Goal: Connect with others: Connect with others

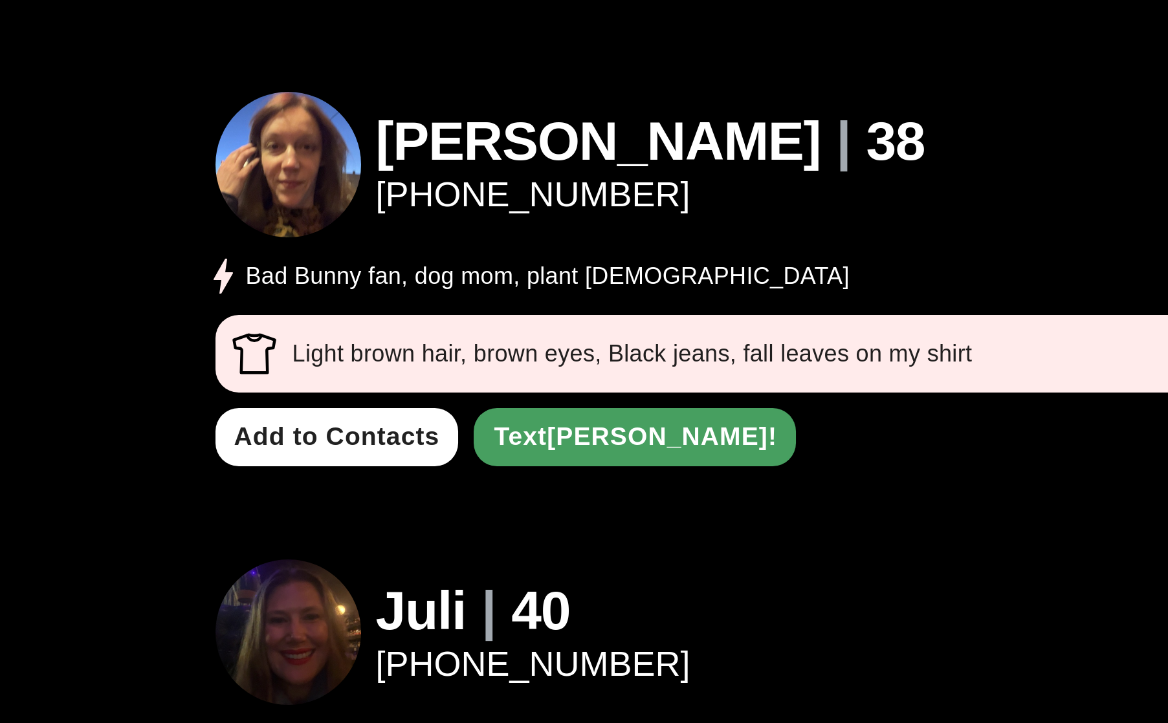
scroll to position [333, 0]
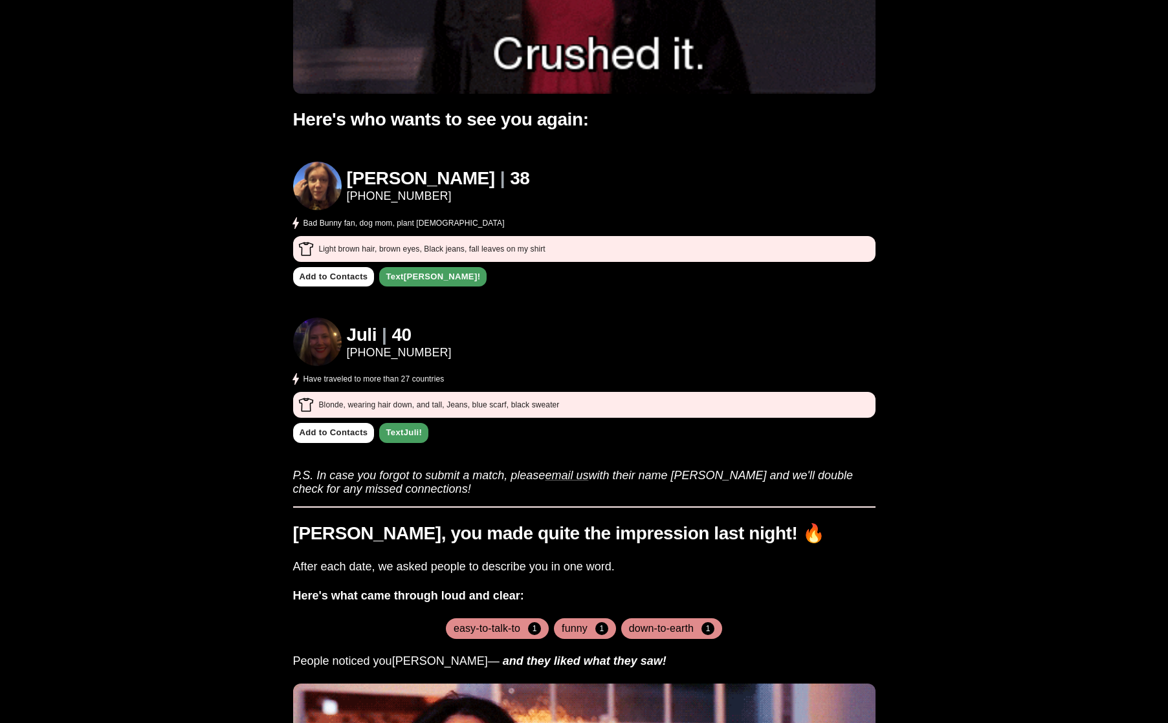
click at [357, 333] on h1 "Juli" at bounding box center [362, 335] width 30 height 21
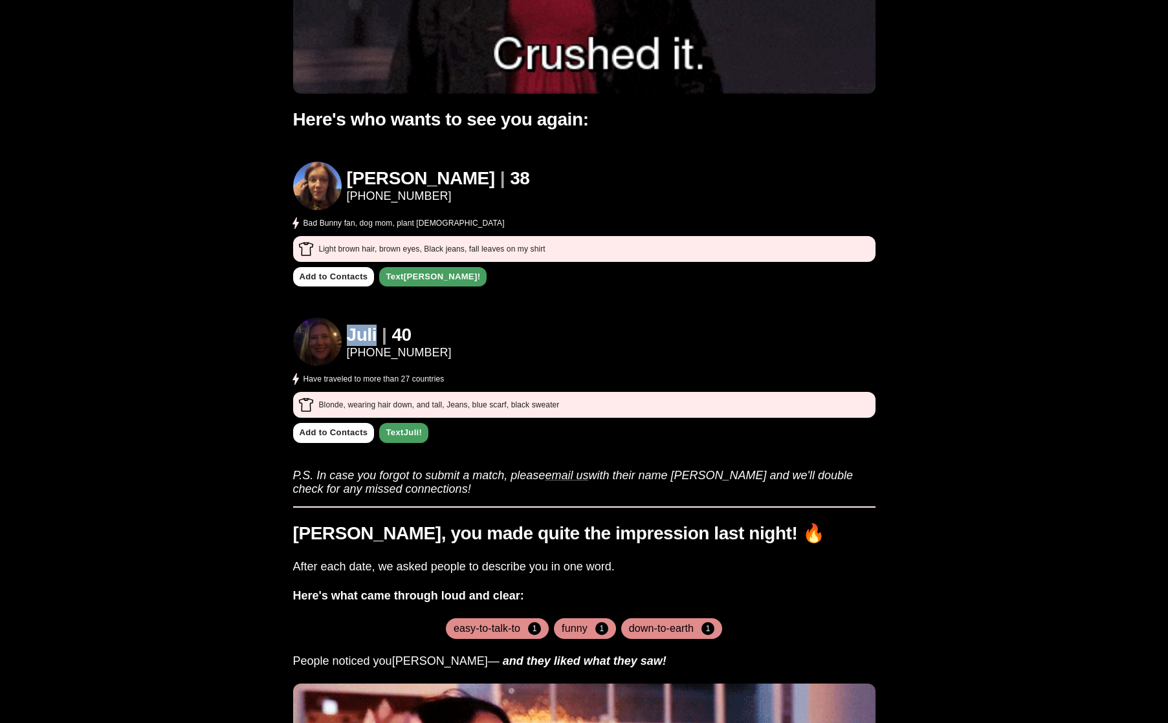
click at [357, 333] on h1 "Juli" at bounding box center [362, 335] width 30 height 21
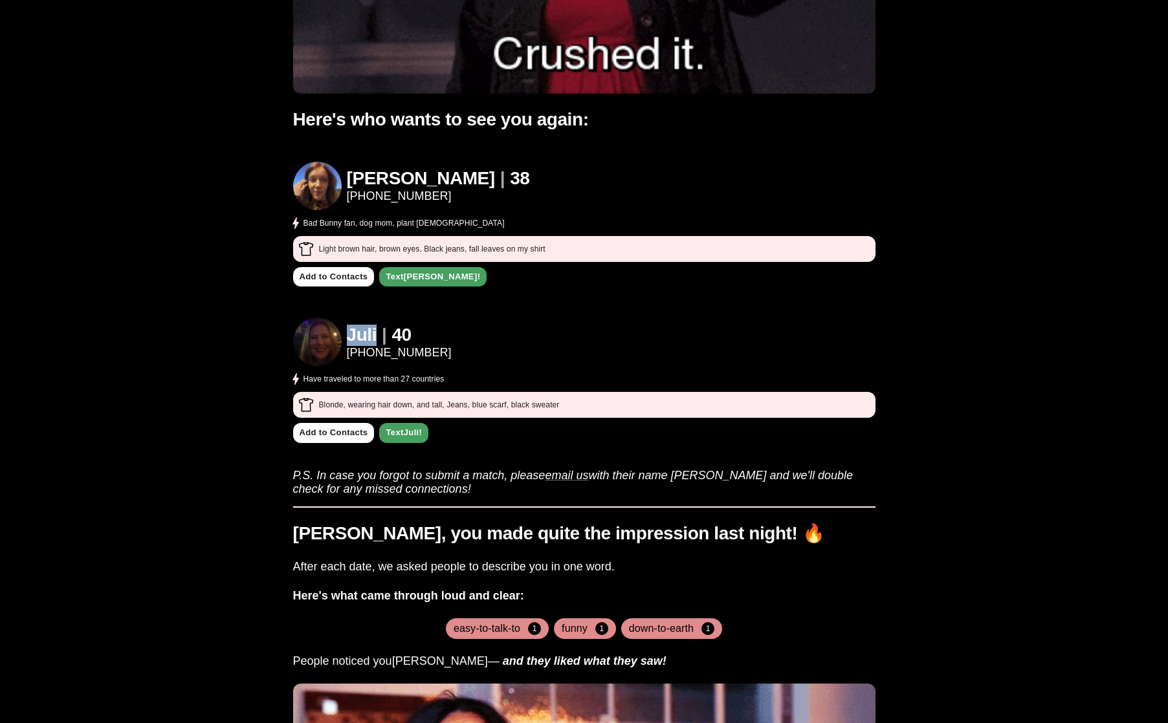
copy h1 "Juli"
click at [519, 213] on div "[PERSON_NAME] | [PHONE_NUMBER] Bad Bunny fan, dog mom, plant [DEMOGRAPHIC_DATA]" at bounding box center [584, 196] width 582 height 69
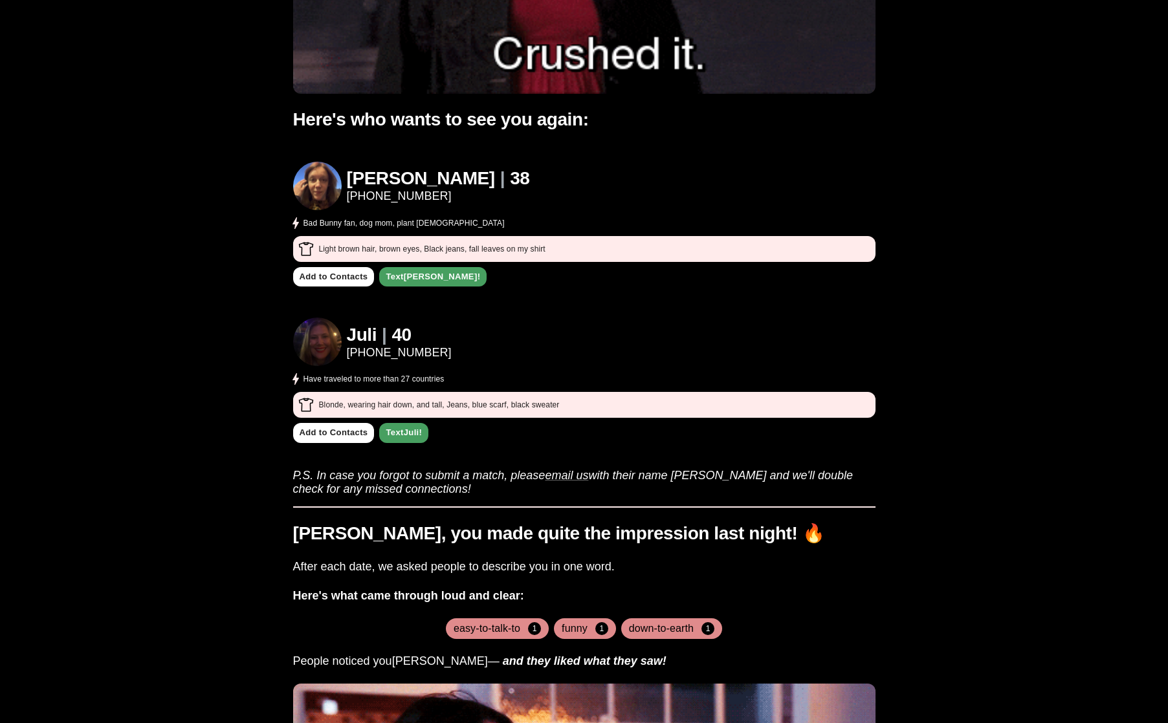
click at [544, 226] on div "[PERSON_NAME] | [PHONE_NUMBER] Bad Bunny fan, dog mom, plant [DEMOGRAPHIC_DATA]" at bounding box center [584, 196] width 582 height 69
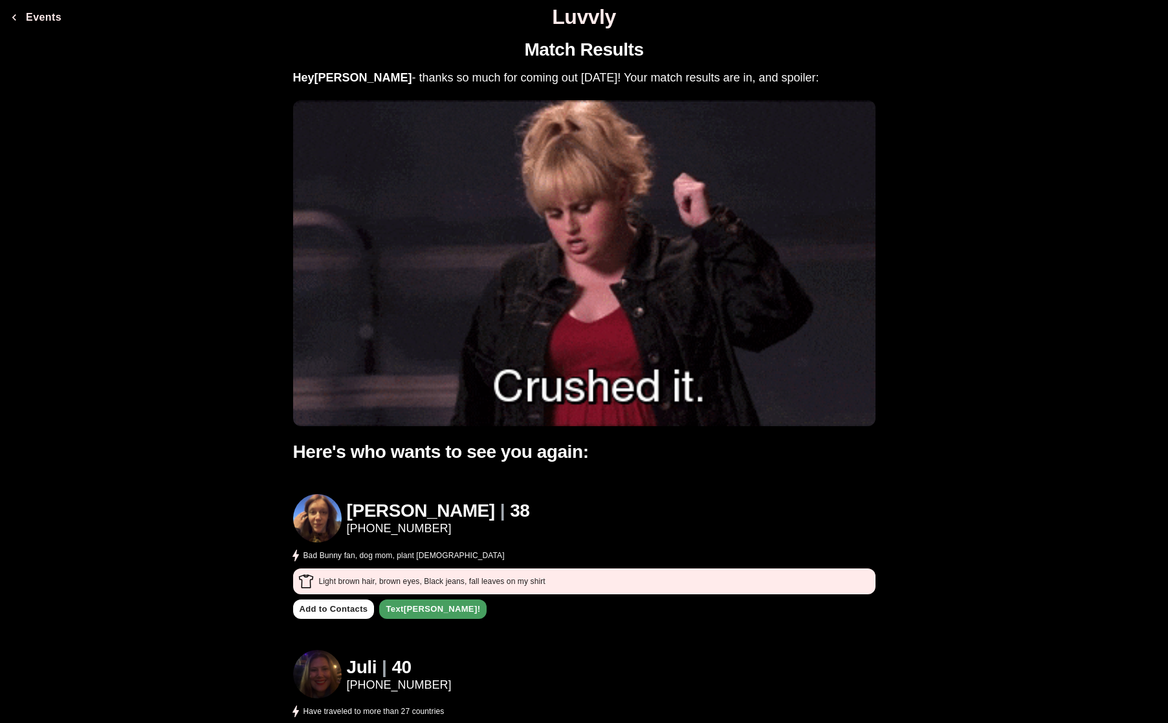
scroll to position [0, 0]
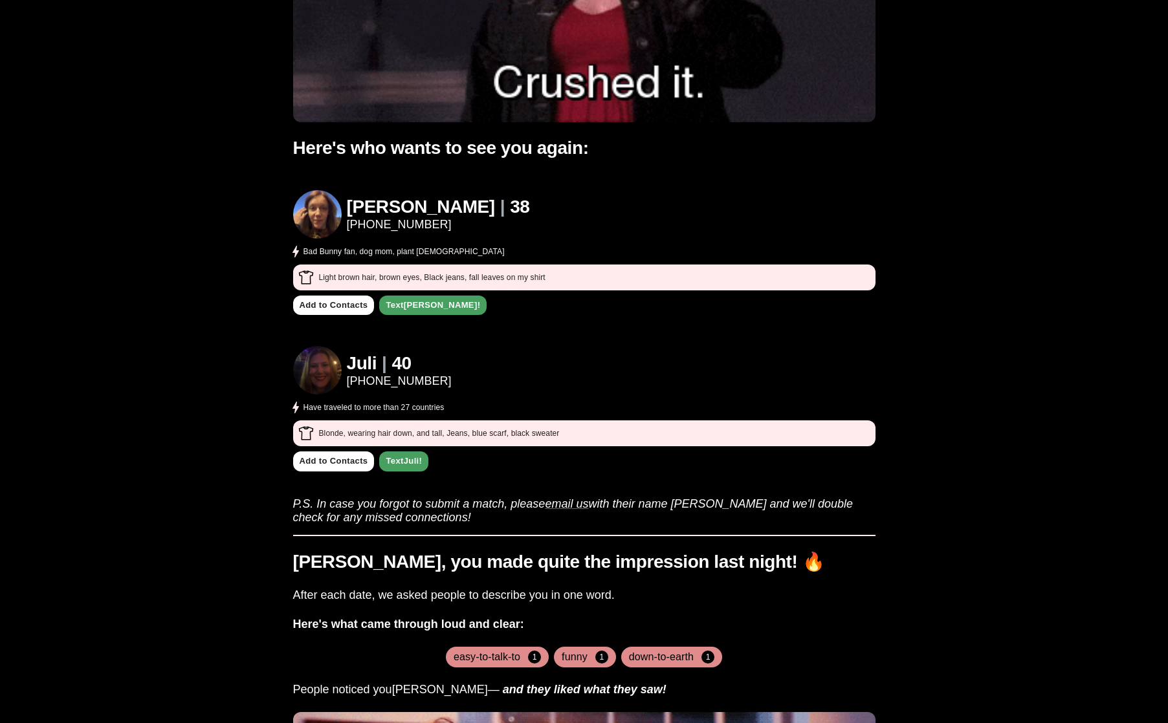
scroll to position [349, 0]
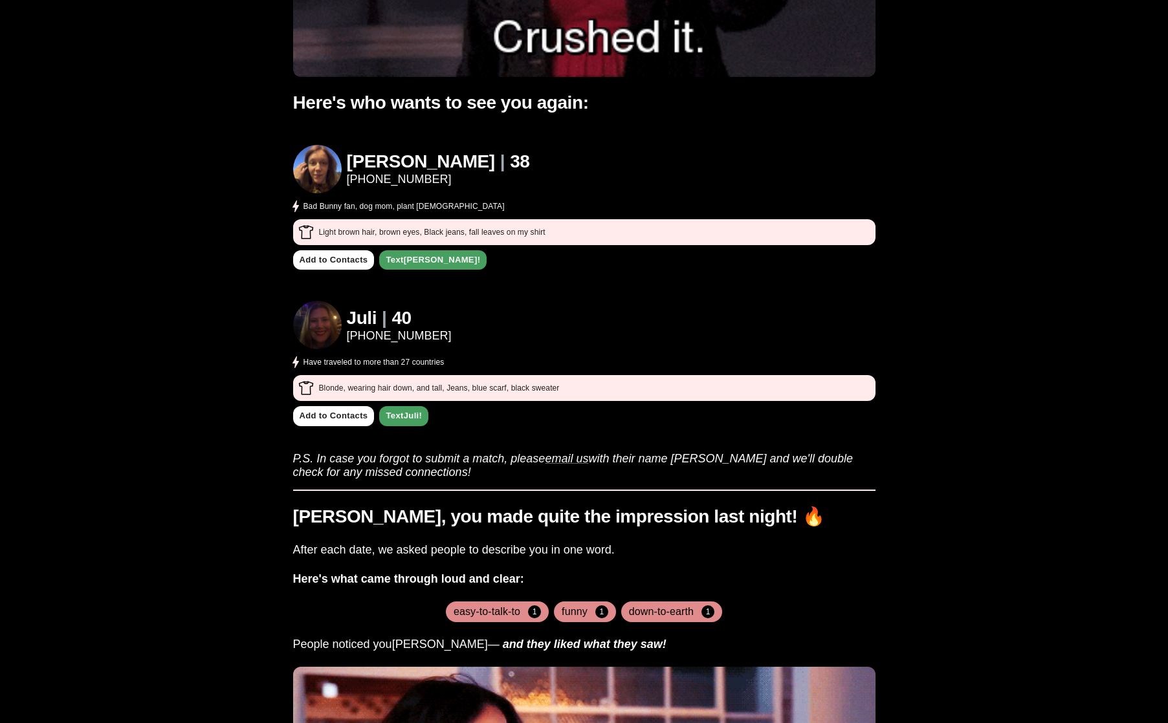
click at [657, 175] on div "[PERSON_NAME] | [PHONE_NUMBER] Bad Bunny fan, dog mom, plant [DEMOGRAPHIC_DATA]" at bounding box center [584, 179] width 582 height 69
click at [371, 159] on h1 "[PERSON_NAME]" at bounding box center [421, 161] width 148 height 21
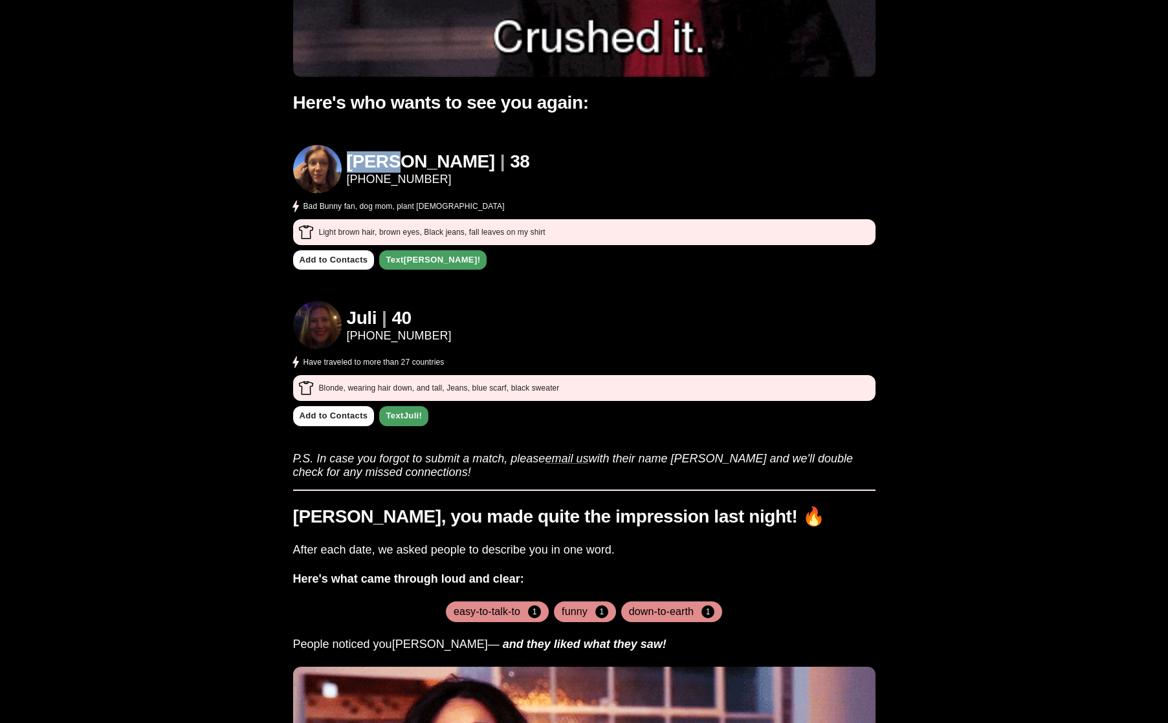
click at [371, 159] on h1 "[PERSON_NAME]" at bounding box center [421, 161] width 148 height 21
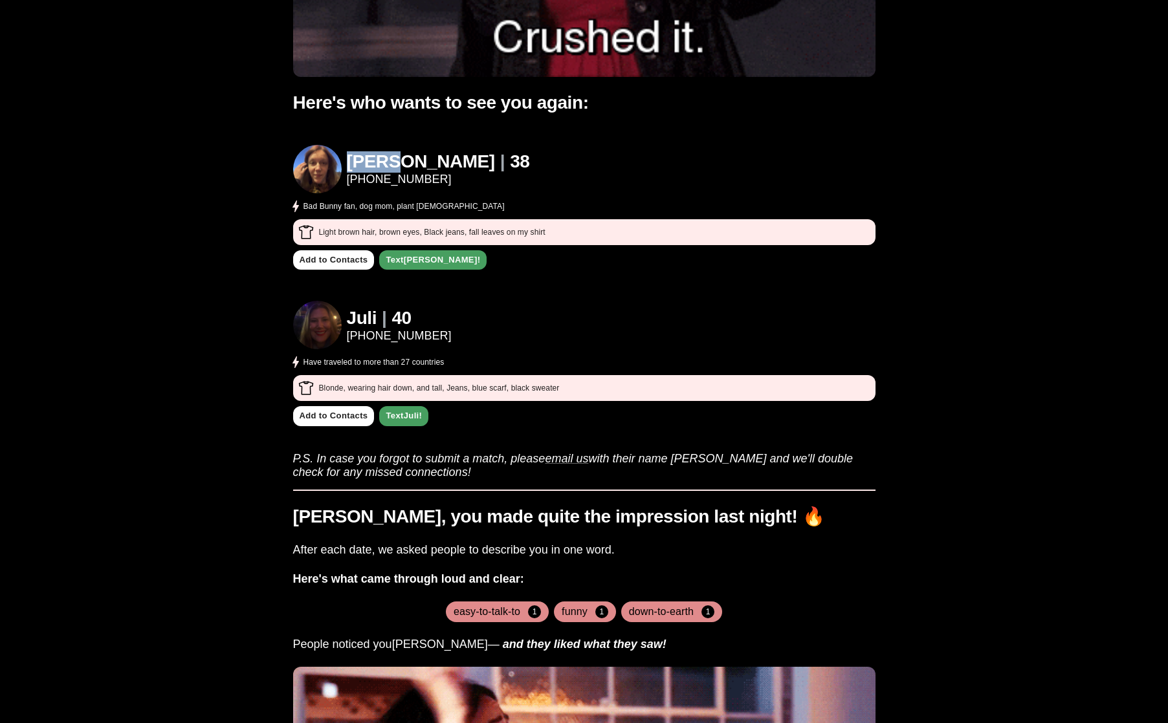
copy h1 "[PERSON_NAME]"
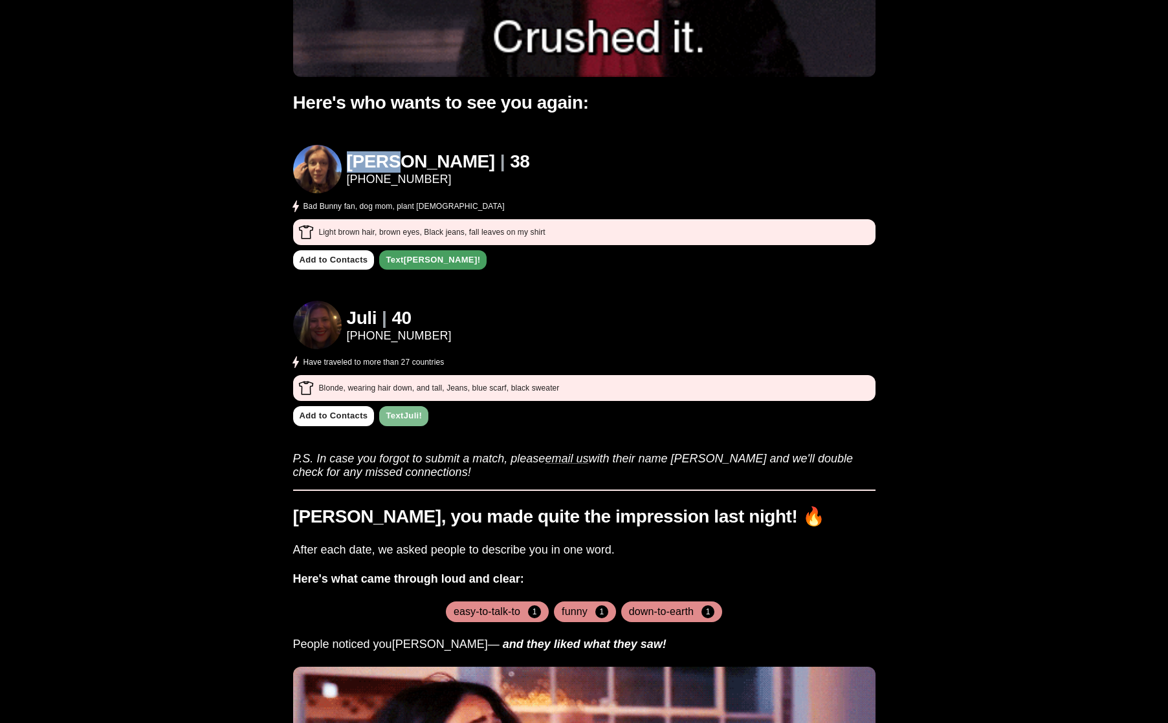
click at [408, 421] on link "Text Juli !" at bounding box center [403, 416] width 49 height 20
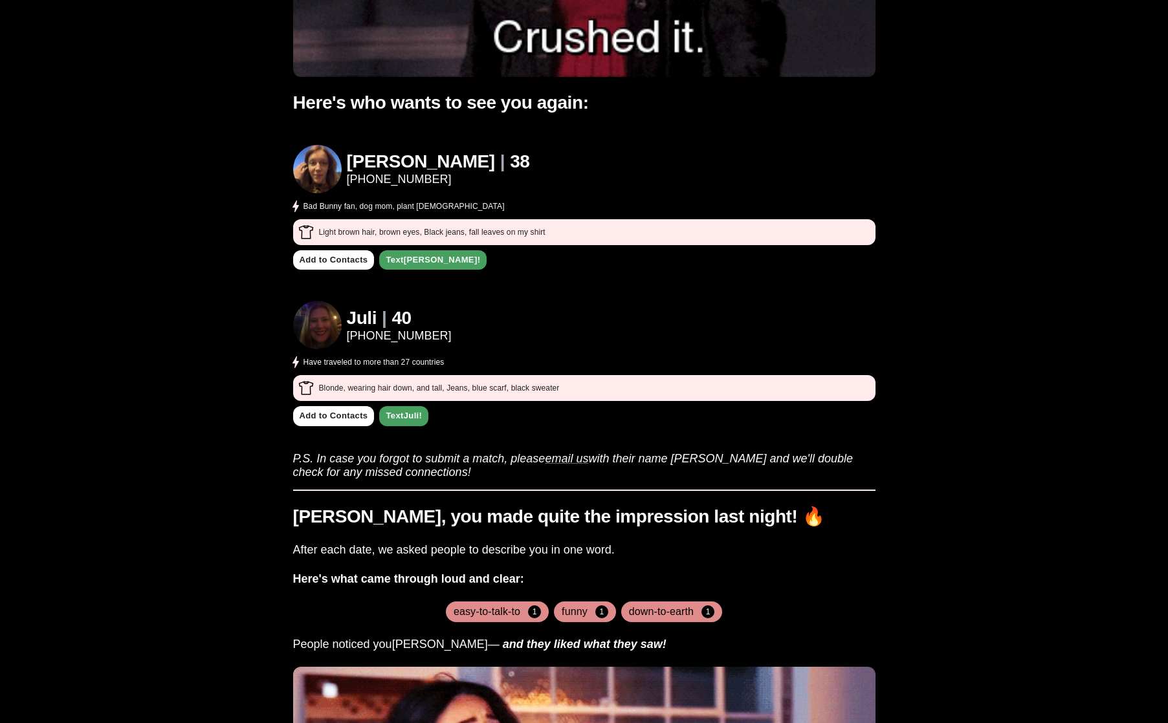
click at [423, 259] on link "Text [PERSON_NAME] !" at bounding box center [432, 260] width 107 height 20
